Goal: Task Accomplishment & Management: Use online tool/utility

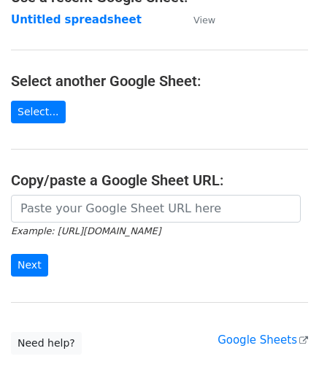
scroll to position [146, 0]
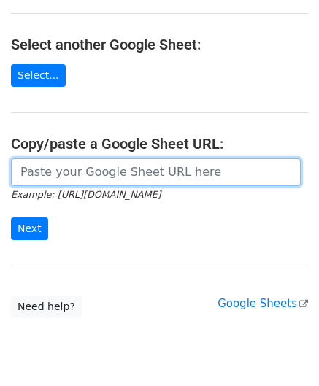
click at [65, 177] on input "url" at bounding box center [156, 172] width 290 height 28
paste input "https://docs.google.com/spreadsheets/d/1OdxbKiCTYTSzEMfu5CcwB4CuNJCg_JN03DUIwLf…"
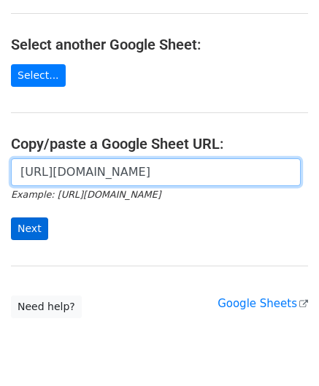
scroll to position [0, 318]
type input "https://docs.google.com/spreadsheets/d/1OdxbKiCTYTSzEMfu5CcwB4CuNJCg_JN03DUIwLf…"
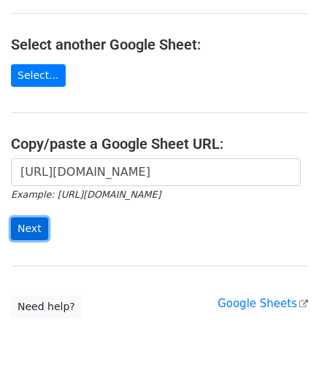
click at [29, 228] on input "Next" at bounding box center [29, 229] width 37 height 23
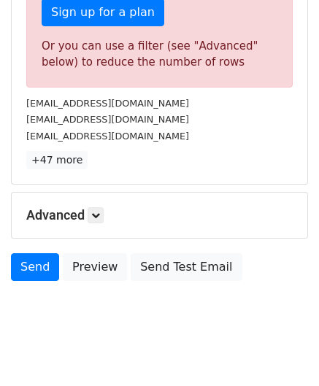
scroll to position [493, 0]
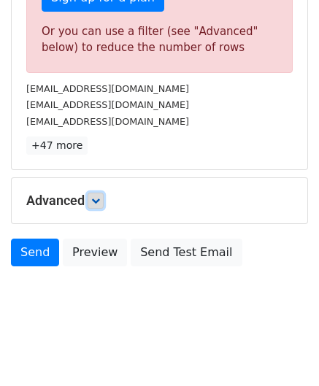
click at [98, 200] on icon at bounding box center [95, 200] width 9 height 9
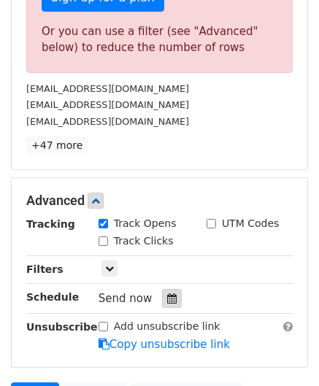
click at [169, 293] on icon at bounding box center [171, 298] width 9 height 10
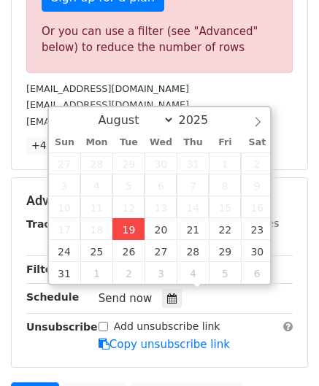
type input "[DATE] 12:00"
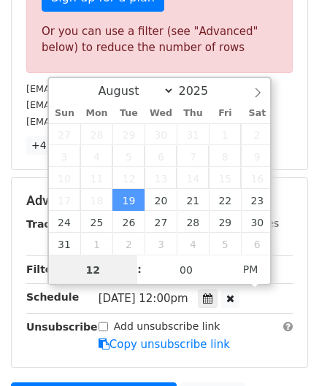
scroll to position [0, 0]
paste input "3"
type input "3"
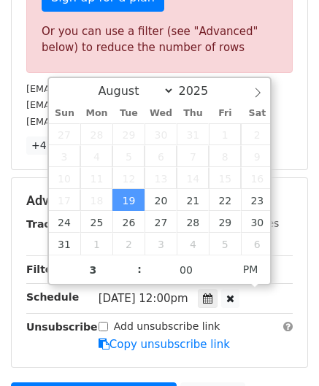
type input "[DATE] 15:00"
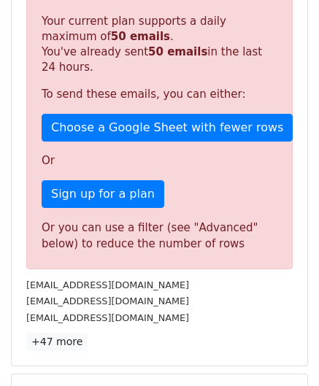
scroll to position [580, 0]
